Goal: Task Accomplishment & Management: Use online tool/utility

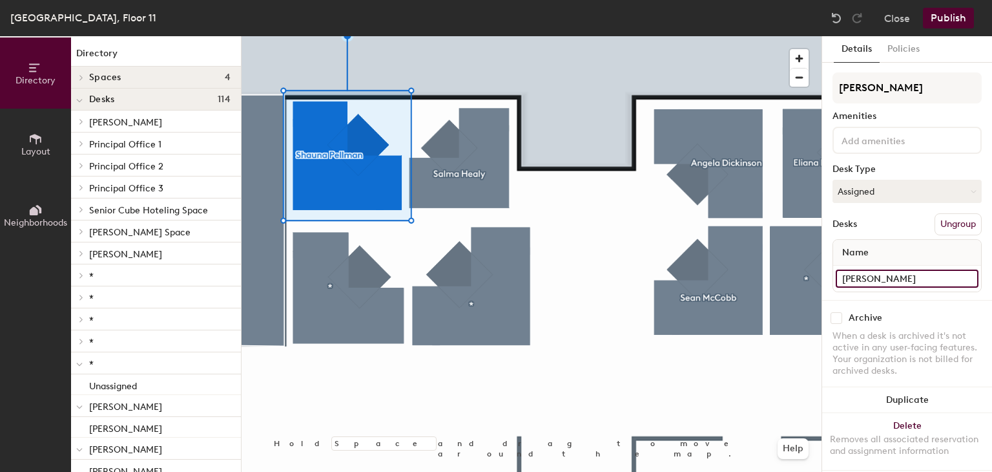
click at [809, 278] on div "Directory Layout Neighborhoods Directory Spaces 4 Conference Room 11-1 Conferen…" at bounding box center [496, 253] width 992 height 435
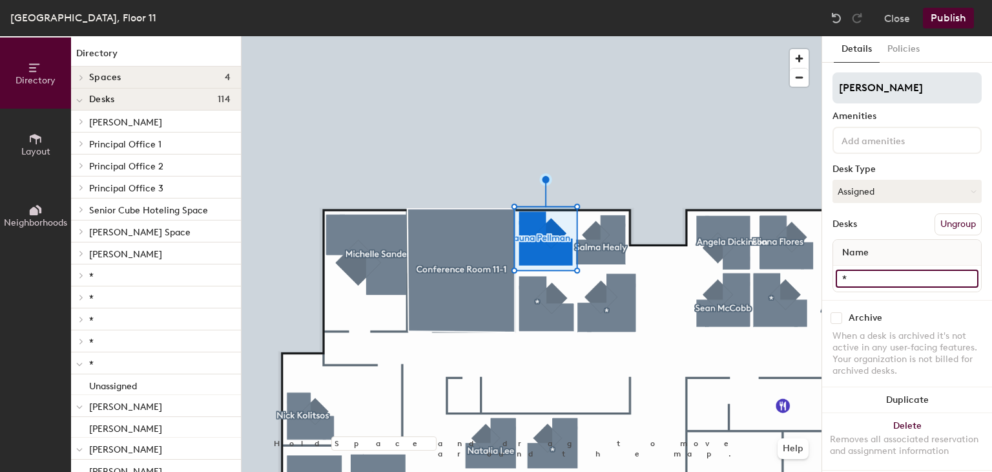
type input "*"
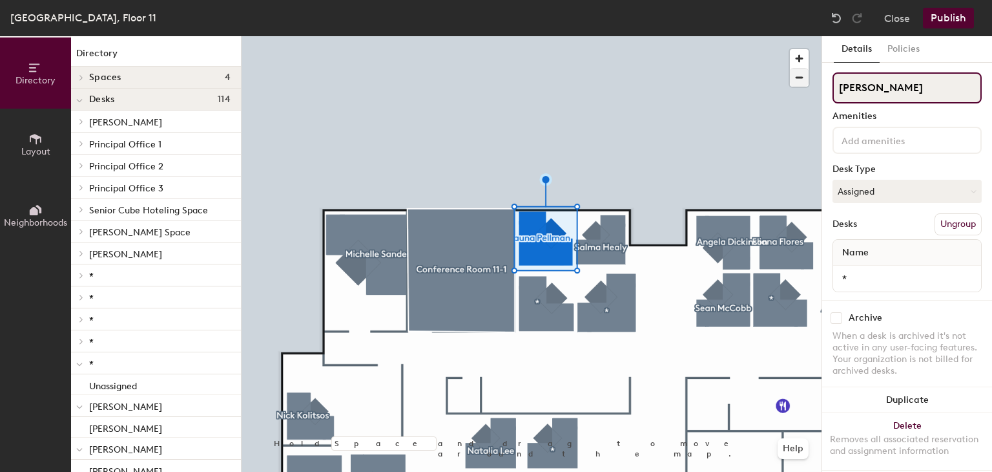
drag, startPoint x: 930, startPoint y: 89, endPoint x: 798, endPoint y: 76, distance: 133.1
click at [798, 76] on div "Directory Layout Neighborhoods Directory Spaces 4 Conference Room 11-1 Conferen…" at bounding box center [496, 253] width 992 height 435
type input "*"
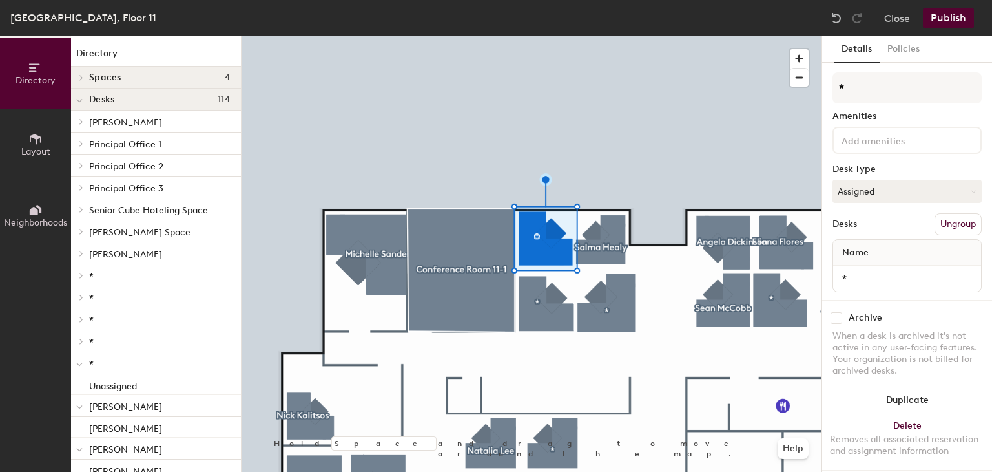
click at [907, 300] on div "Archive When a desk is archived it's not active in any user-facing features. Yo…" at bounding box center [908, 346] width 170 height 92
click at [898, 280] on input "*" at bounding box center [907, 278] width 143 height 18
type input "Vacant"
click at [859, 194] on button "Assigned" at bounding box center [907, 191] width 149 height 23
click at [858, 227] on div "Assigned" at bounding box center [897, 231] width 129 height 19
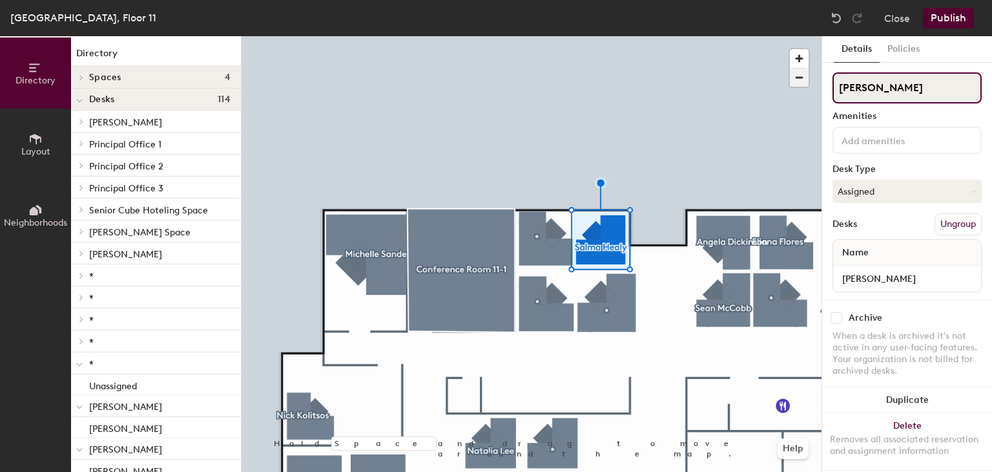
drag, startPoint x: 925, startPoint y: 91, endPoint x: 802, endPoint y: 86, distance: 122.2
click at [802, 86] on div "Directory Layout Neighborhoods Directory Spaces 4 Conference Room 11-1 Conferen…" at bounding box center [496, 253] width 992 height 435
type input "*"
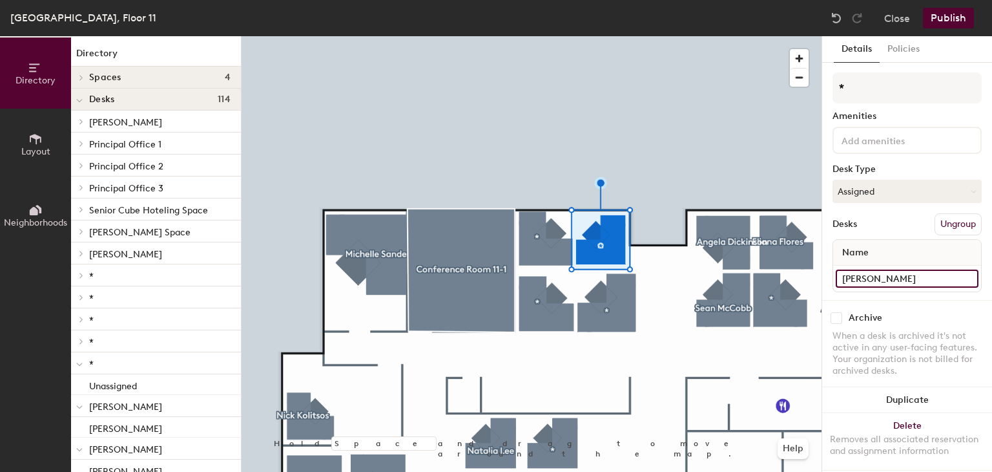
click at [902, 275] on input "[PERSON_NAME]" at bounding box center [907, 278] width 143 height 18
type input "Vacant"
click at [801, 273] on div "Directory Layout Neighborhoods Directory Spaces 4 Conference Room 11-1 Conferen…" at bounding box center [496, 253] width 992 height 435
type input "Unassigned"
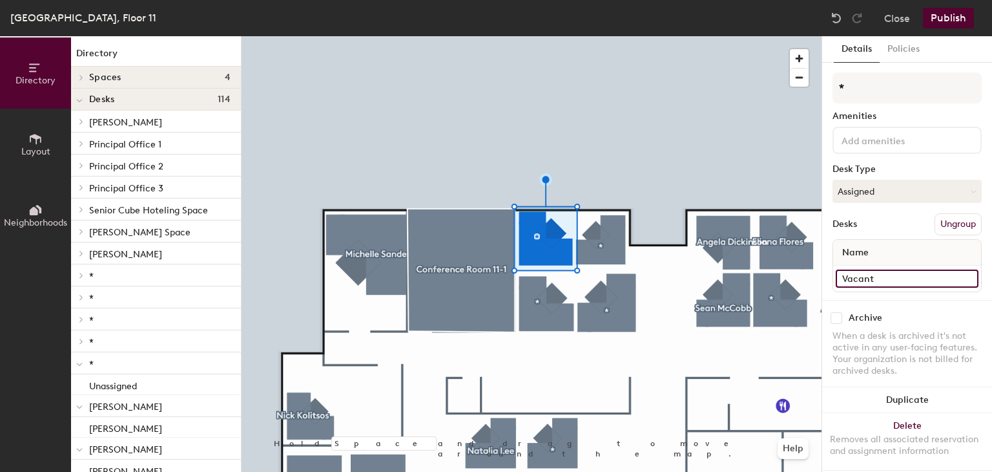
click at [888, 275] on input "Vacant" at bounding box center [907, 278] width 143 height 18
type input "Unassigned"
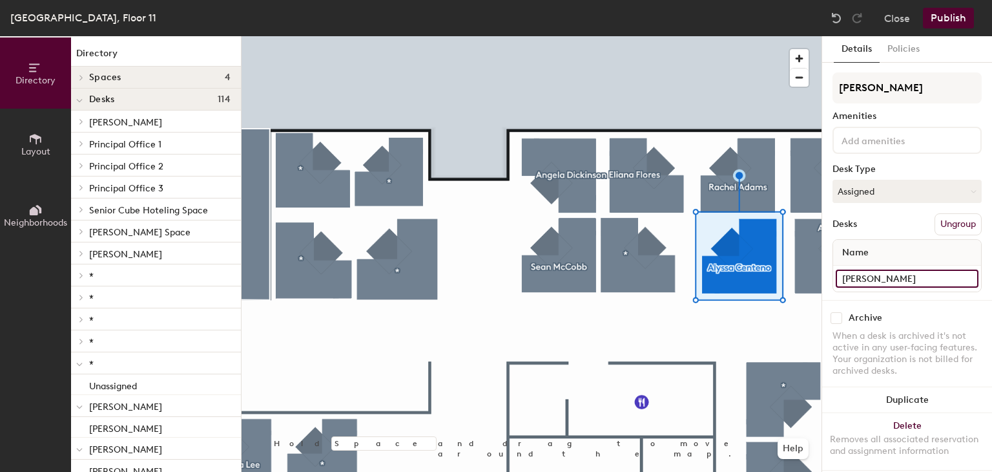
click at [927, 282] on input "[PERSON_NAME]" at bounding box center [907, 278] width 143 height 18
type input "Unassigned"
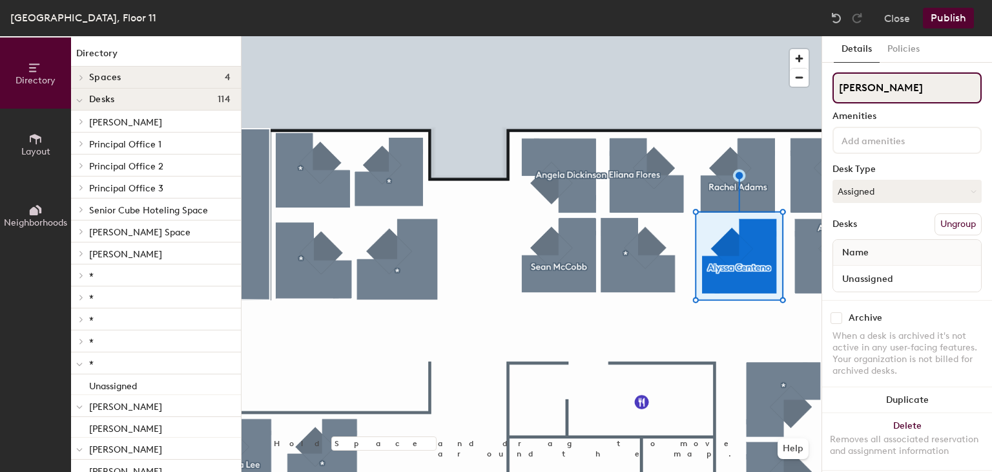
click at [912, 90] on input "[PERSON_NAME]" at bounding box center [907, 87] width 149 height 31
click at [818, 86] on div "Directory Layout Neighborhoods Directory Spaces 4 Conference Room 11-1 Conferen…" at bounding box center [496, 253] width 992 height 435
type input "*"
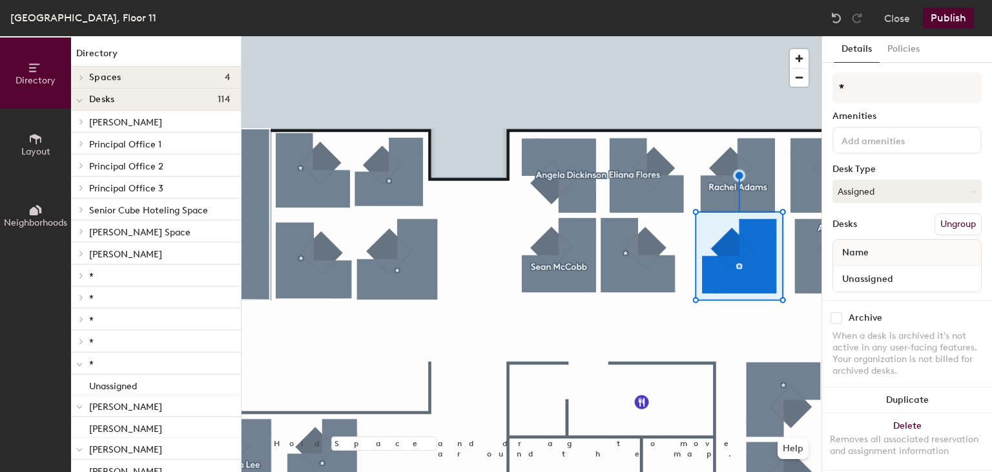
click at [948, 26] on button "Publish" at bounding box center [948, 18] width 51 height 21
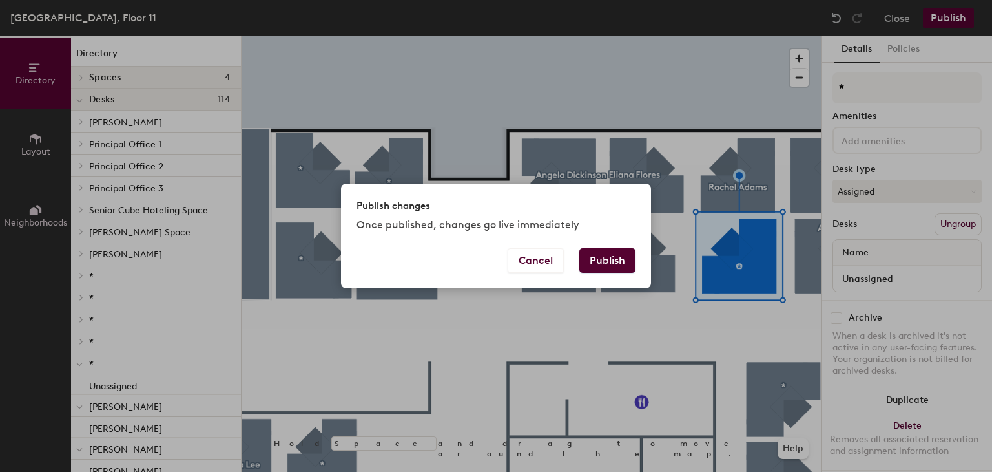
click at [620, 262] on button "Publish" at bounding box center [608, 260] width 56 height 25
